Goal: Submit feedback/report problem

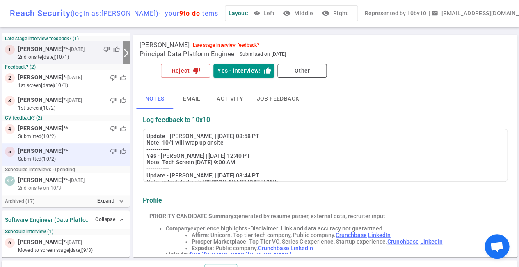
scroll to position [17, 0]
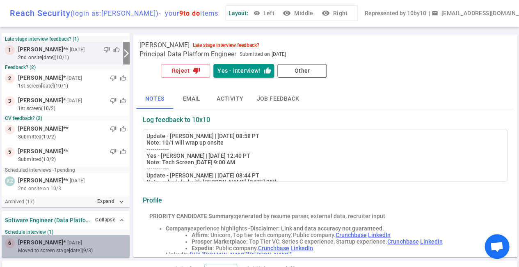
click at [84, 242] on div at bounding box center [105, 242] width 43 height 8
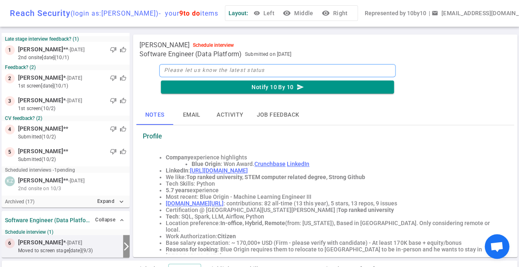
click at [202, 69] on textarea at bounding box center [277, 70] width 236 height 13
type textarea "P"
type textarea "Pa"
type textarea "Pas"
type textarea "Pass"
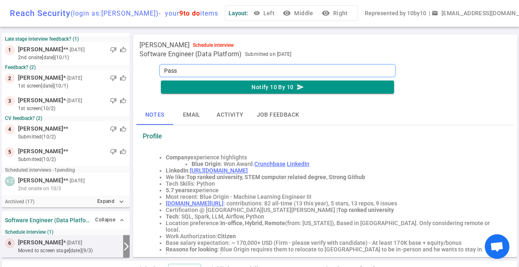
type textarea "[PERSON_NAME]"
type textarea "Passin"
type textarea "Passing"
type textarea "Passin"
type textarea "[PERSON_NAME]"
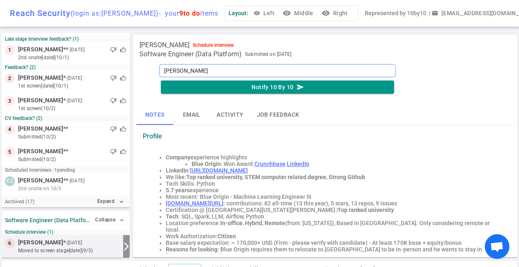
type textarea "Pass"
type textarea "Pas"
type textarea "Pa"
type textarea "P"
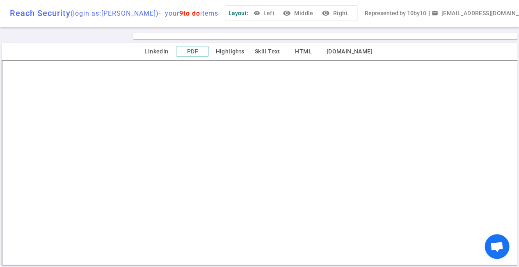
scroll to position [217, 0]
